Goal: Book appointment/travel/reservation

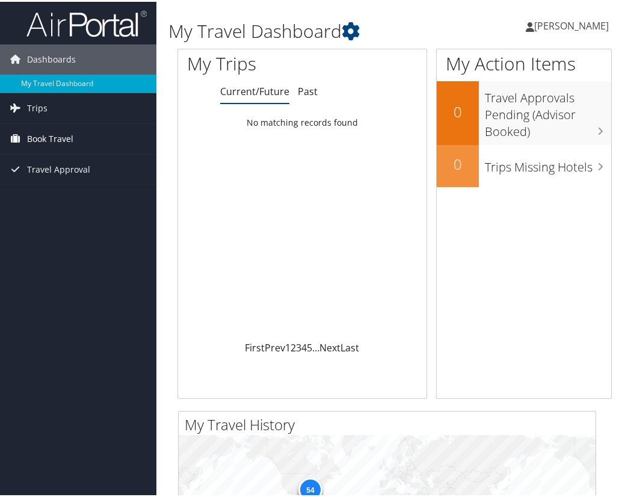
click at [58, 140] on span "Book Travel" at bounding box center [50, 137] width 46 height 30
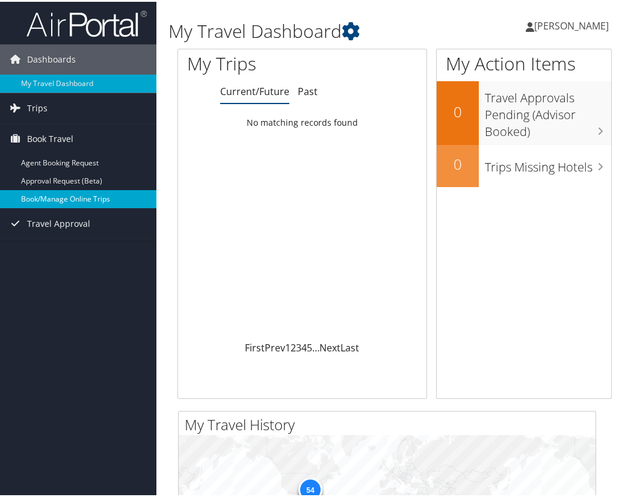
click at [51, 199] on link "Book/Manage Online Trips" at bounding box center [78, 197] width 156 height 18
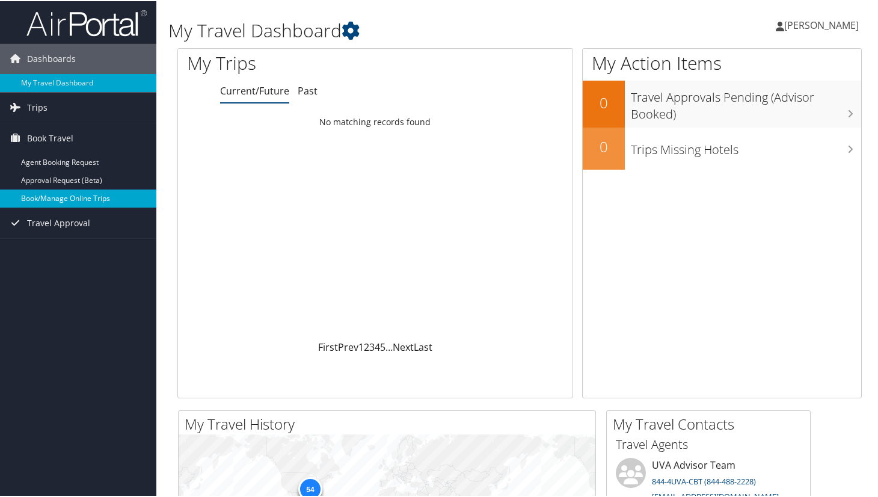
click at [67, 195] on link "Book/Manage Online Trips" at bounding box center [78, 197] width 156 height 18
